Goal: Find specific page/section: Find specific page/section

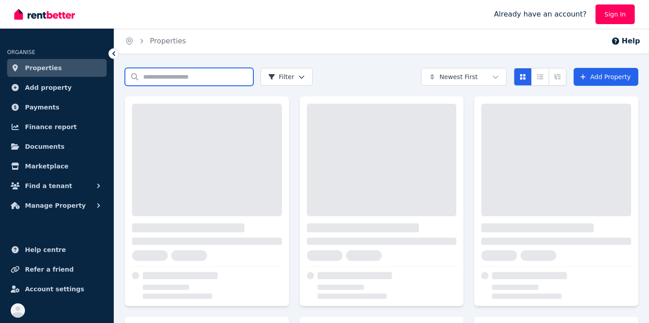
click at [171, 77] on input "Search properties" at bounding box center [189, 77] width 129 height 18
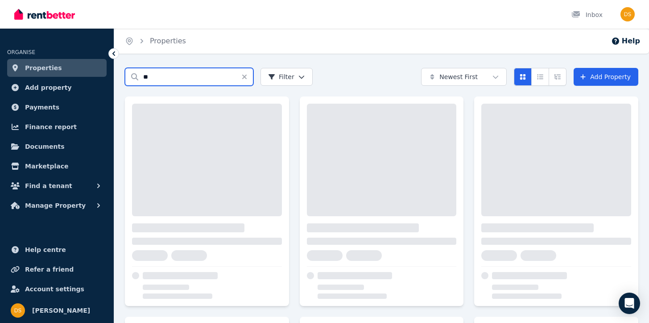
type input "*"
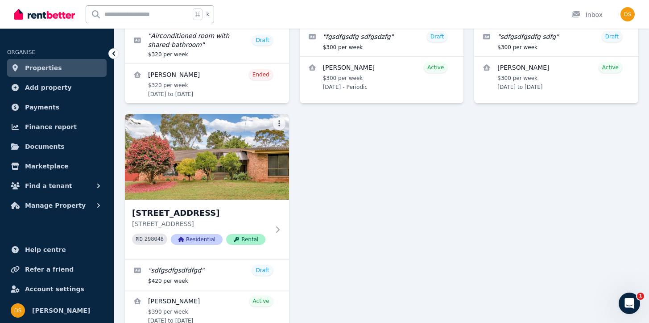
scroll to position [236, 0]
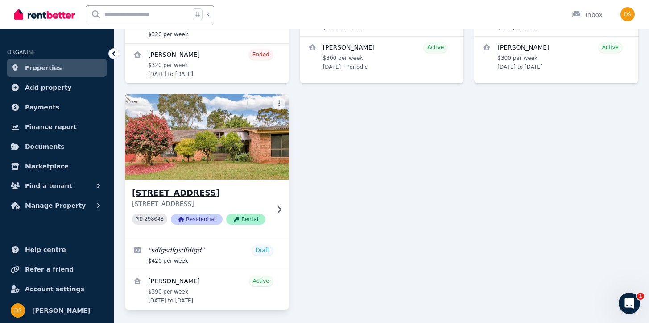
type input "**********"
click at [184, 190] on h3 "[STREET_ADDRESS]" at bounding box center [200, 193] width 137 height 12
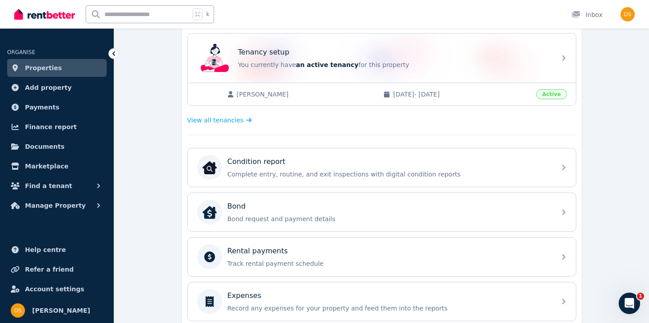
scroll to position [217, 0]
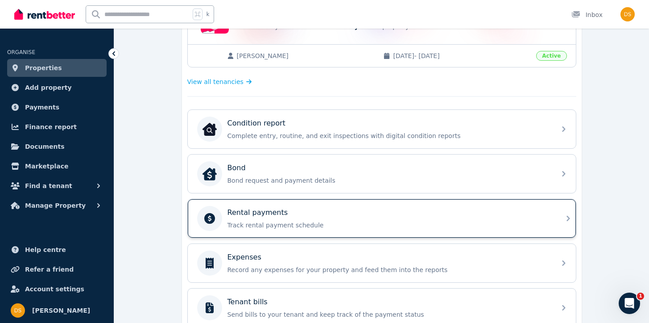
click at [302, 218] on div "Rental payments Track rental payment schedule" at bounding box center [389, 218] width 323 height 22
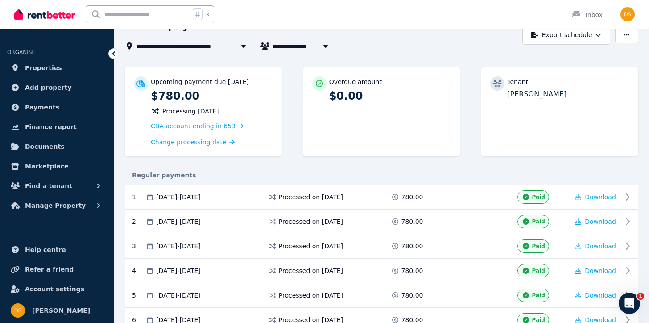
scroll to position [53, 0]
